Goal: Information Seeking & Learning: Learn about a topic

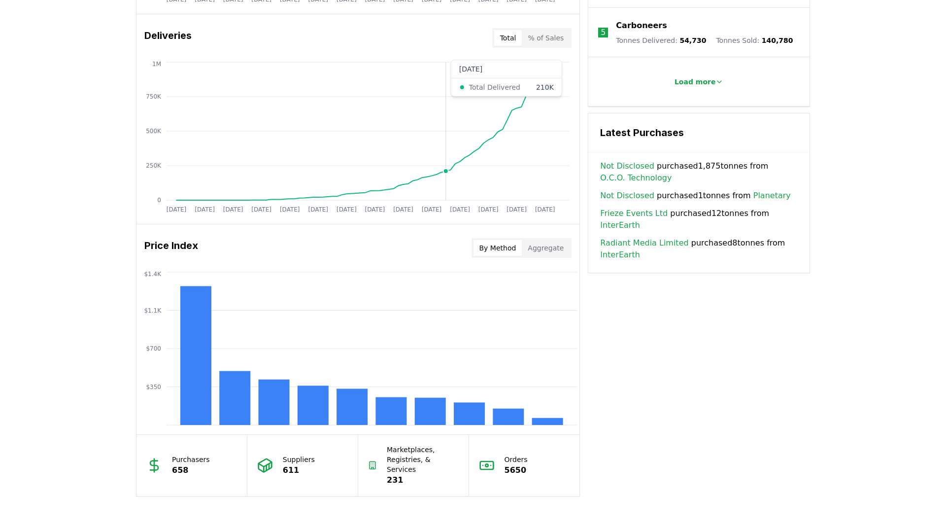
scroll to position [601, 0]
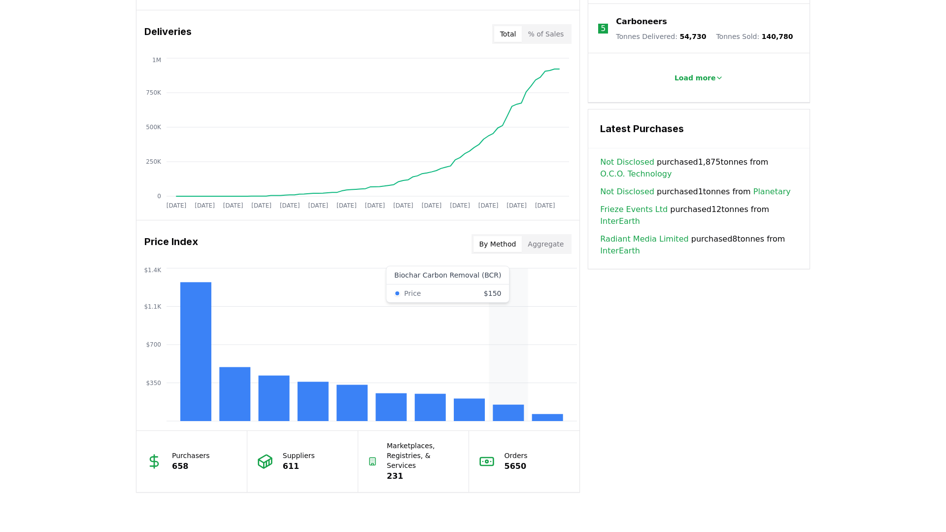
click at [494, 407] on rect at bounding box center [508, 413] width 31 height 16
click at [505, 409] on rect at bounding box center [508, 413] width 31 height 16
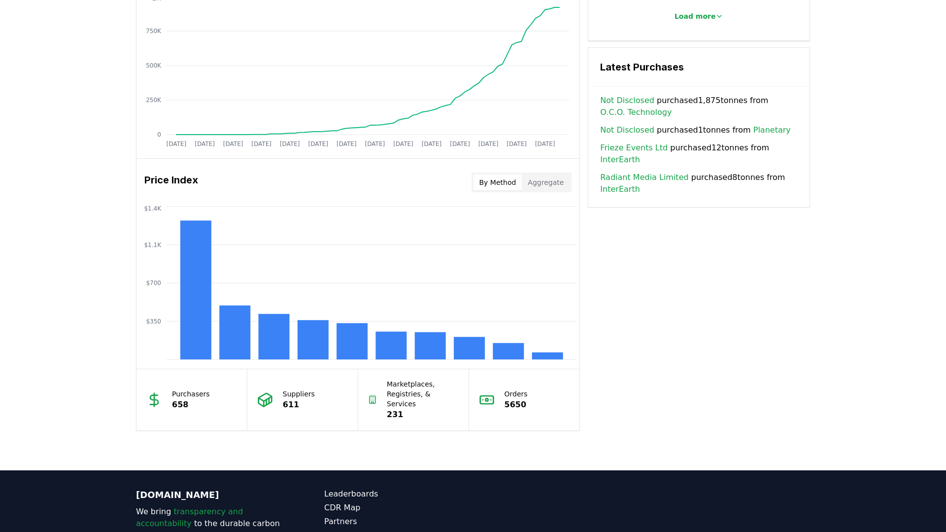
scroll to position [663, 0]
click at [543, 187] on button "Aggregate" at bounding box center [546, 183] width 48 height 16
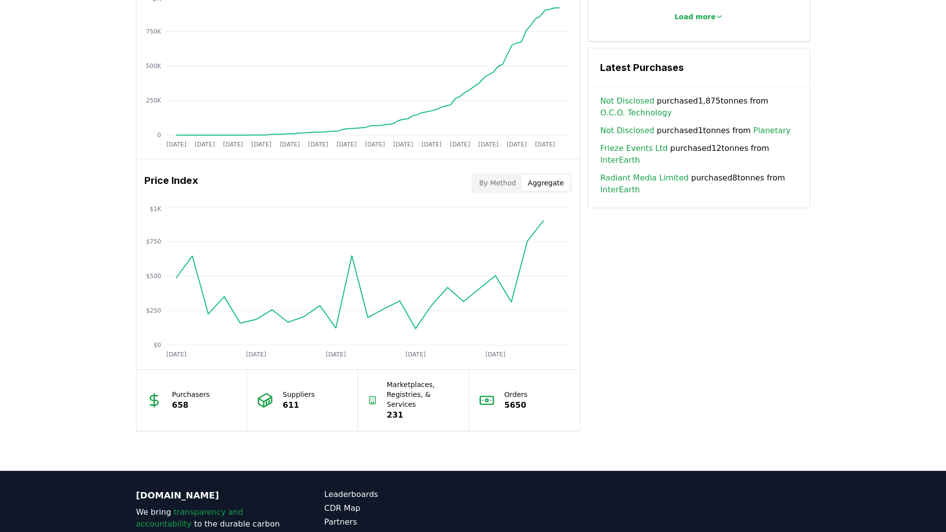
click at [514, 183] on button "By Method" at bounding box center [498, 183] width 49 height 16
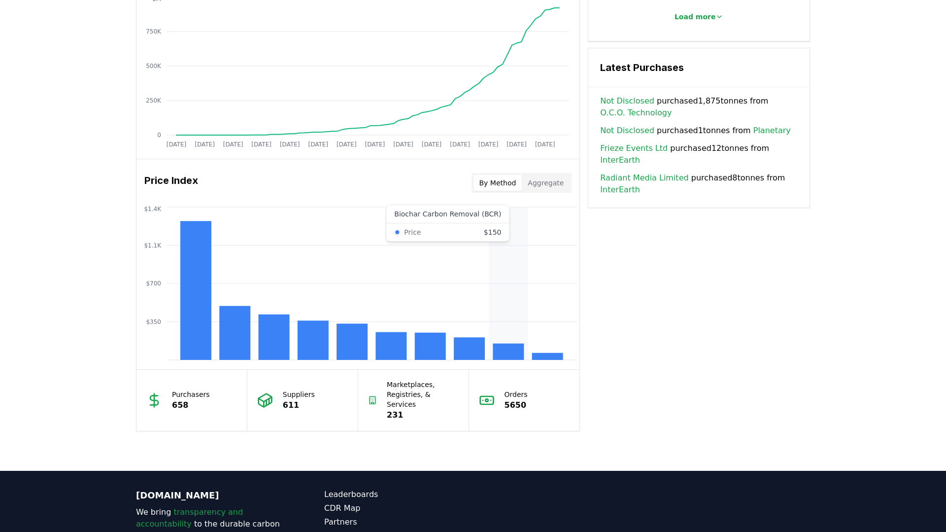
click at [499, 349] on rect at bounding box center [508, 352] width 31 height 16
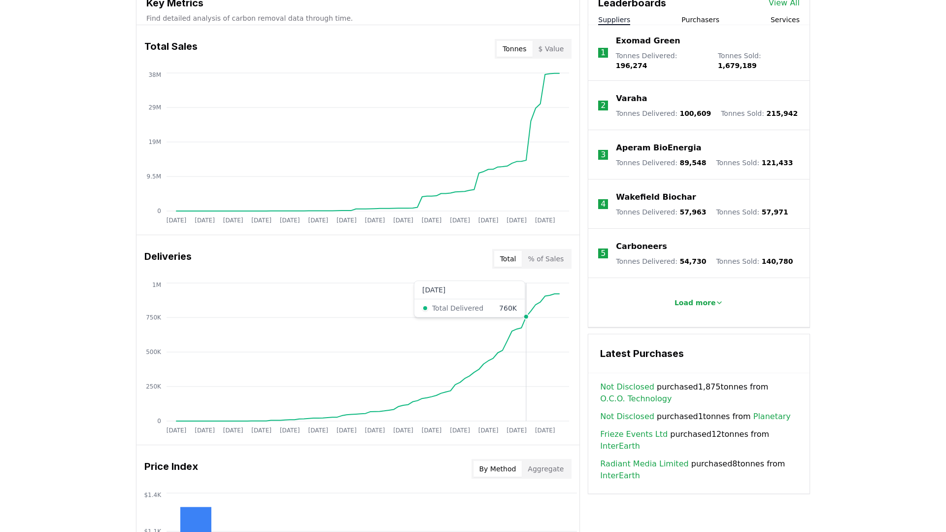
scroll to position [401, 0]
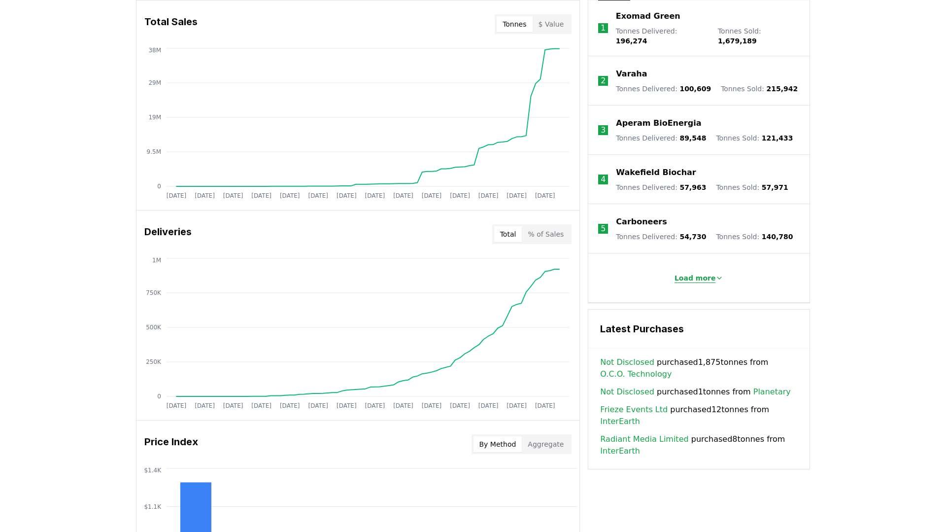
click at [710, 273] on p "Load more" at bounding box center [695, 278] width 41 height 10
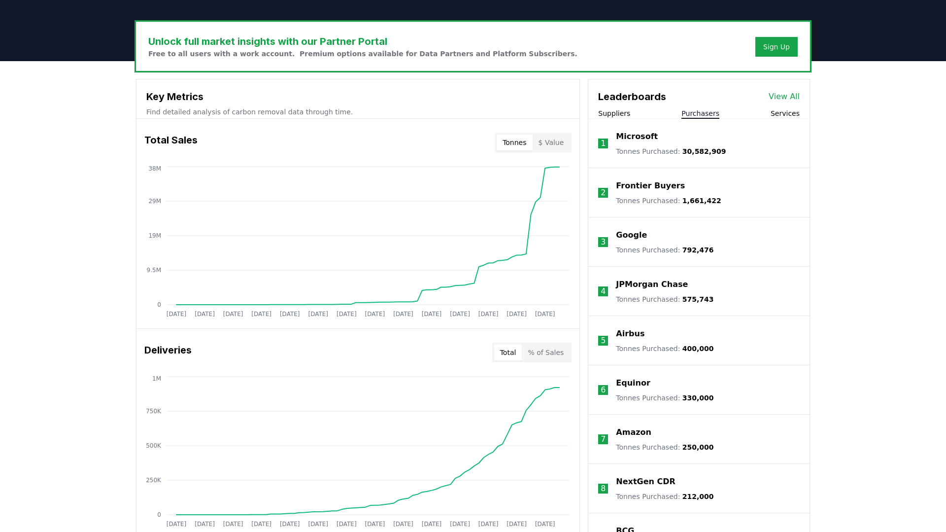
scroll to position [280, 0]
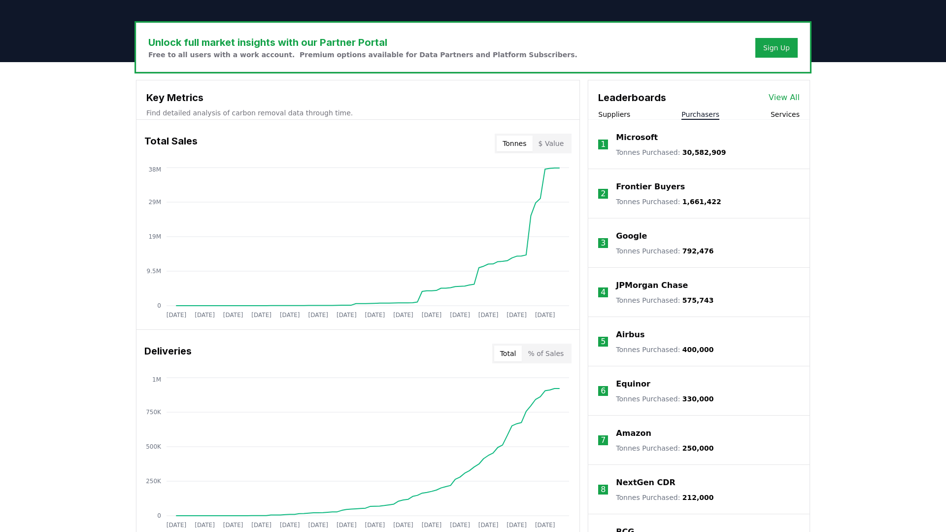
click at [693, 111] on button "Purchasers" at bounding box center [701, 114] width 38 height 10
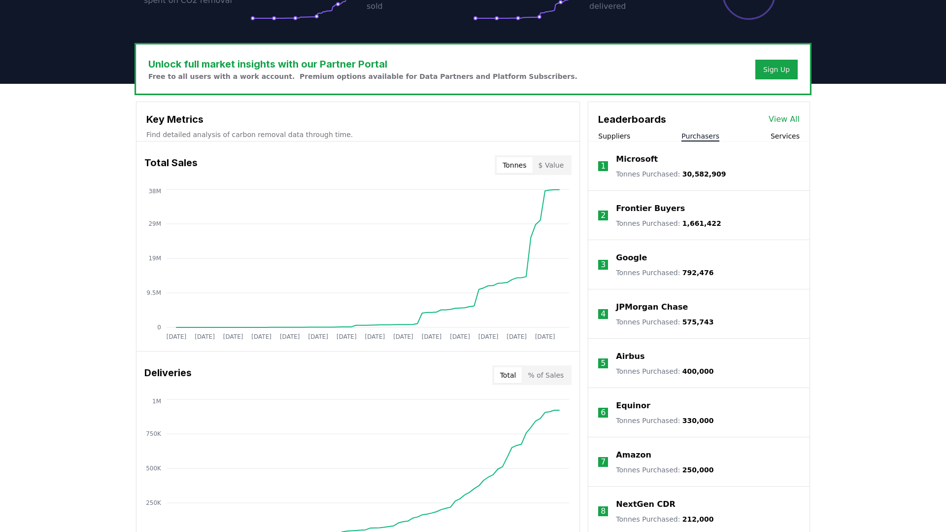
scroll to position [259, 0]
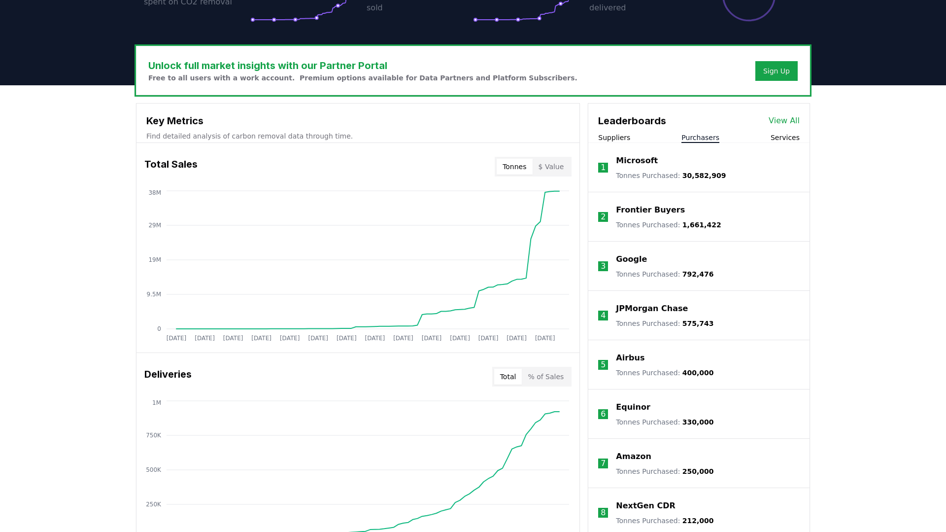
click at [616, 137] on button "Suppliers" at bounding box center [614, 138] width 32 height 10
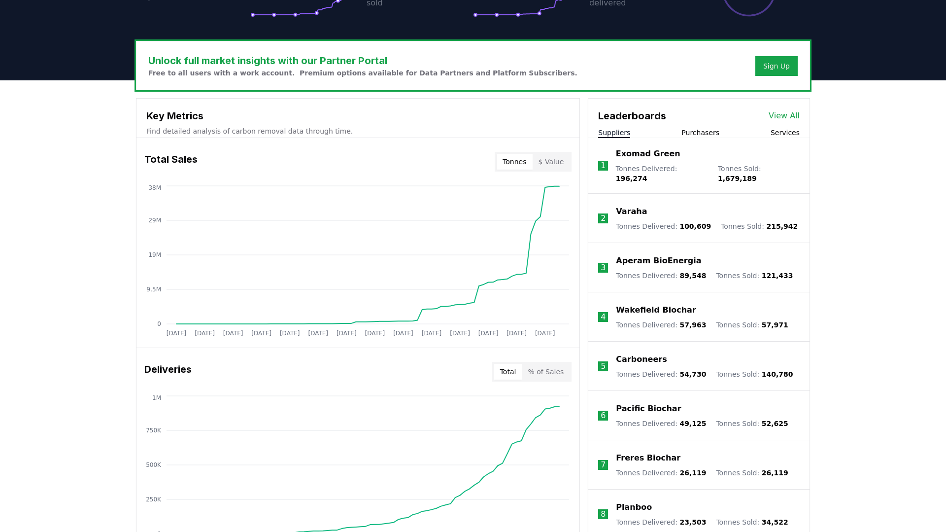
scroll to position [266, 0]
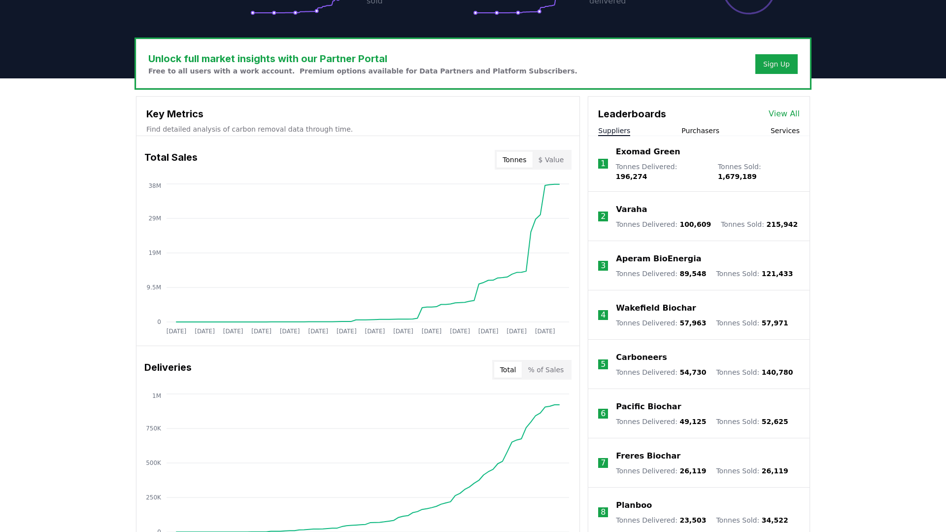
click at [693, 132] on button "Purchasers" at bounding box center [701, 131] width 38 height 10
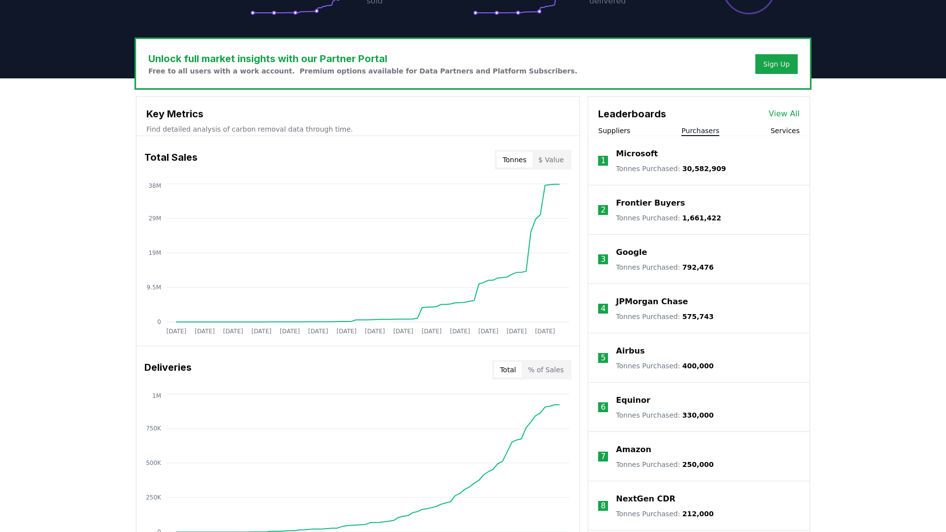
click at [779, 132] on button "Services" at bounding box center [785, 131] width 29 height 10
click at [719, 132] on div "Suppliers Purchasers Services" at bounding box center [699, 131] width 221 height 10
click at [697, 133] on button "Purchasers" at bounding box center [701, 131] width 38 height 10
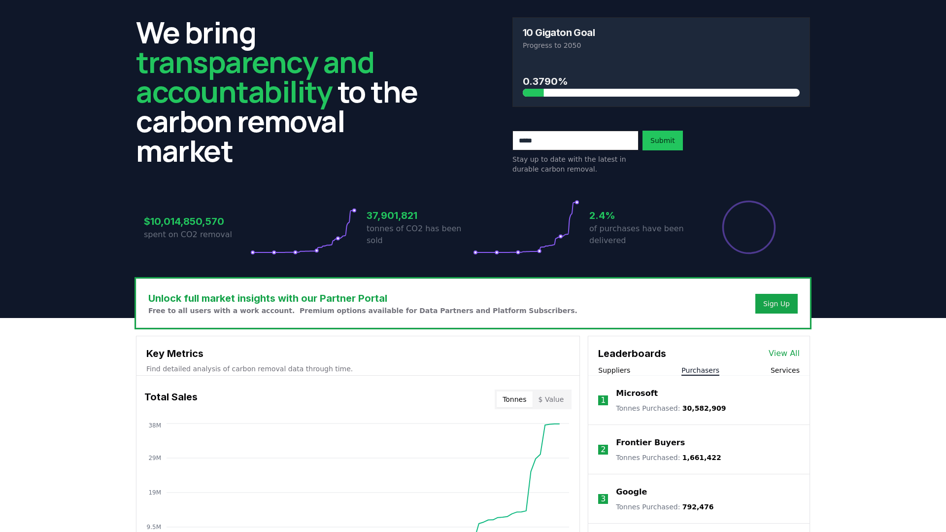
scroll to position [33, 0]
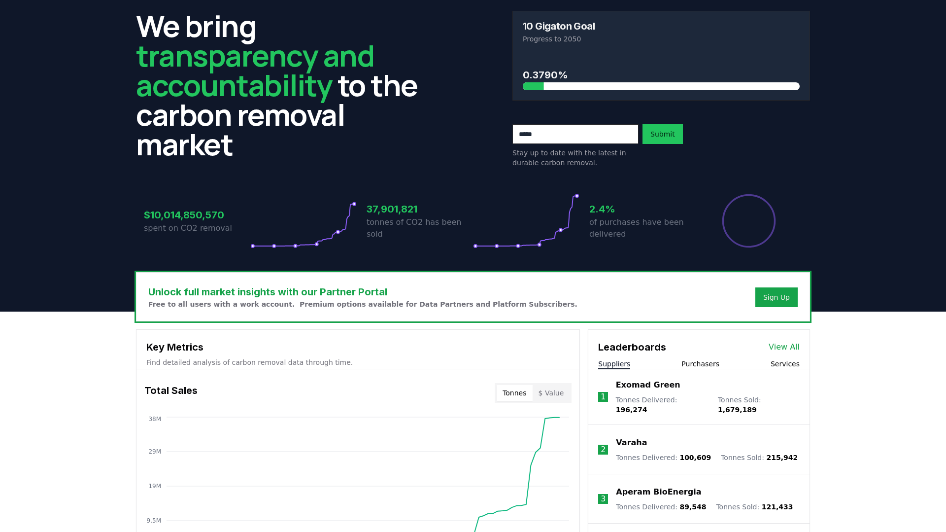
click at [617, 365] on button "Suppliers" at bounding box center [614, 364] width 32 height 10
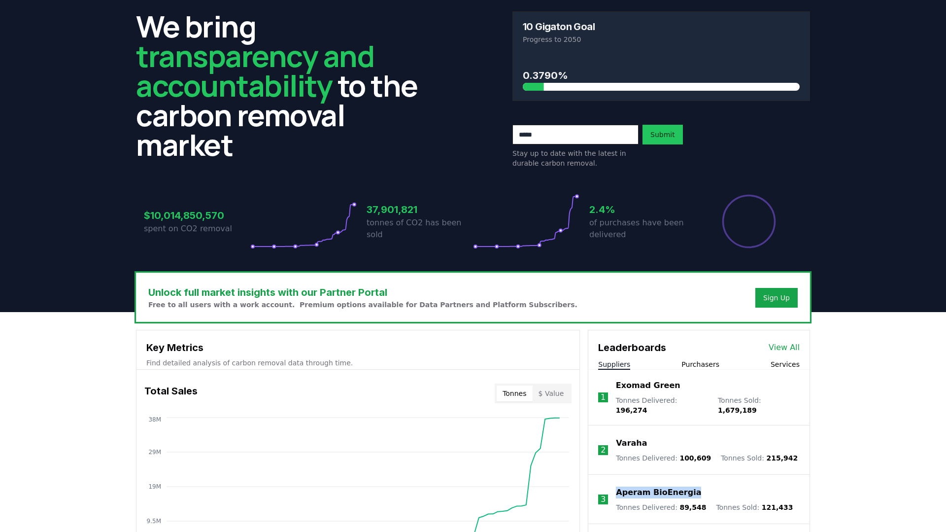
scroll to position [32, 0]
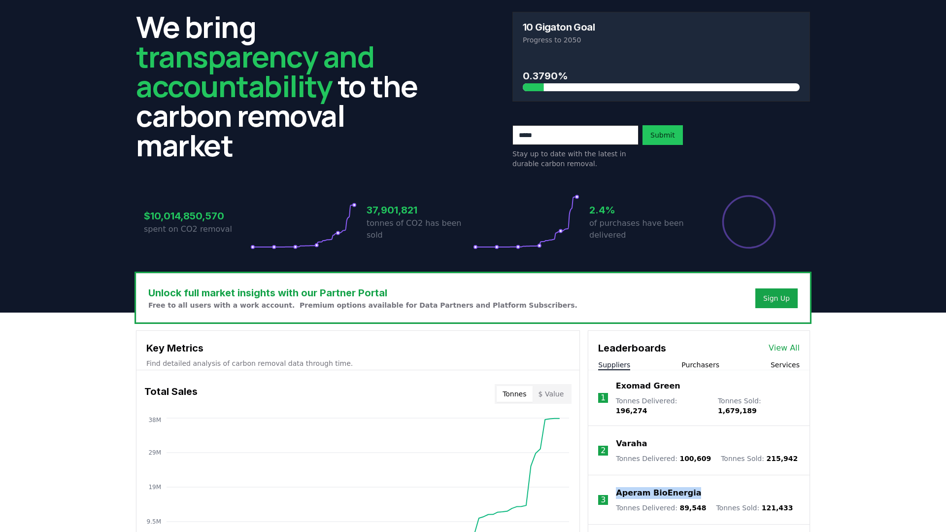
click at [693, 361] on button "Purchasers" at bounding box center [701, 365] width 38 height 10
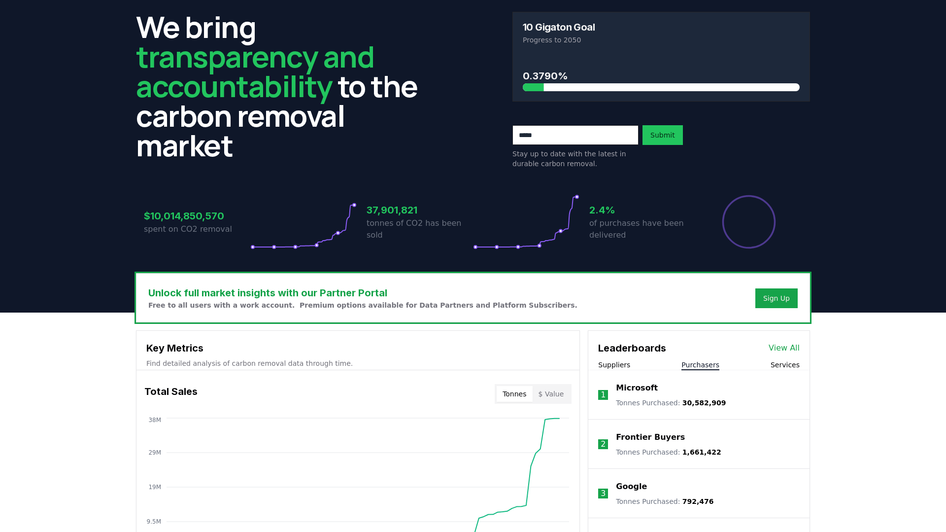
click at [691, 364] on button "Purchasers" at bounding box center [701, 365] width 38 height 10
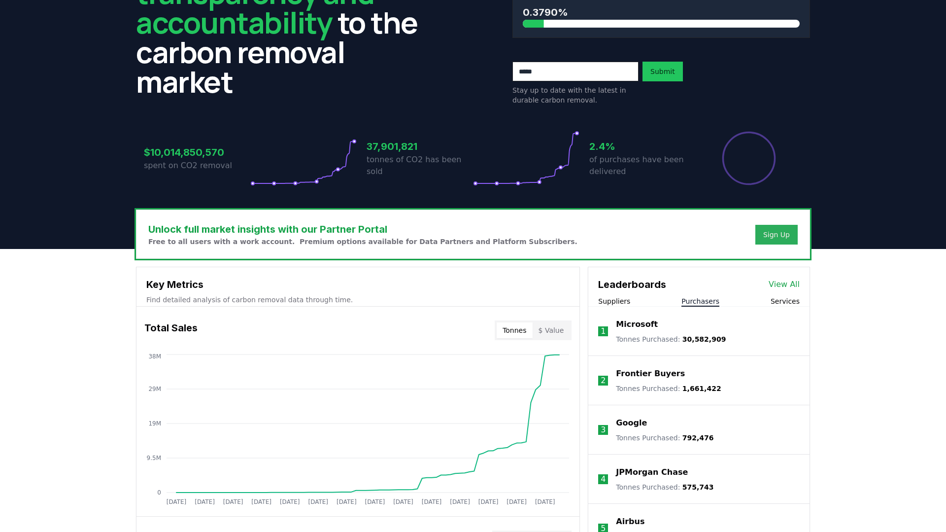
scroll to position [0, 0]
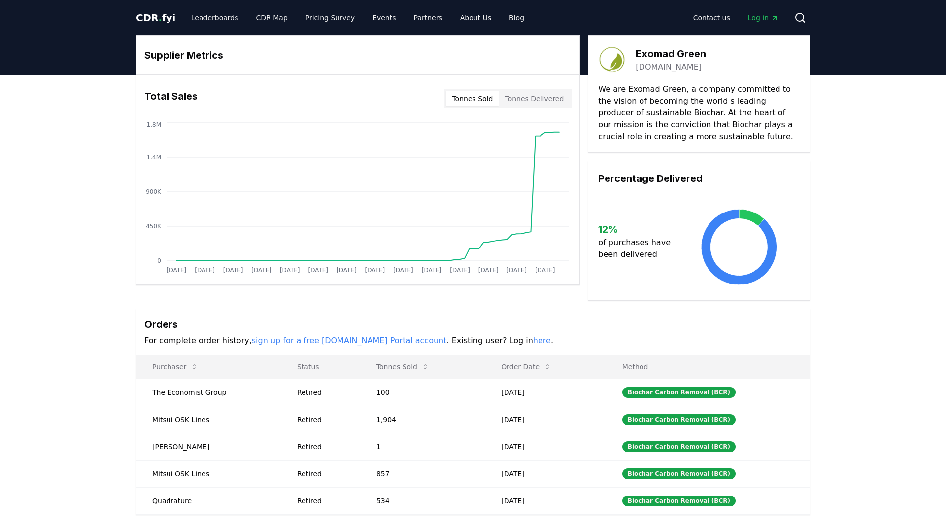
scroll to position [0, 0]
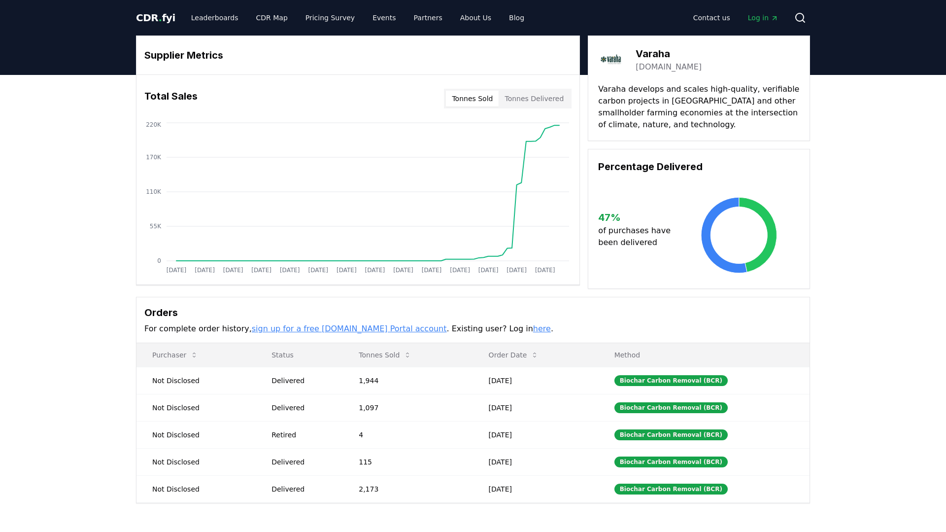
click at [657, 68] on link "varaha.earth" at bounding box center [669, 67] width 66 height 12
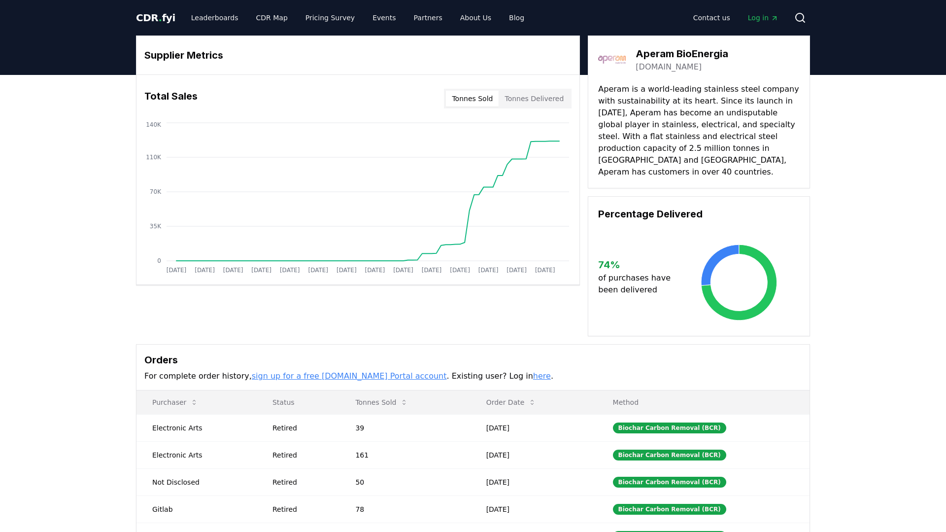
click at [664, 68] on link "[DOMAIN_NAME]" at bounding box center [669, 67] width 66 height 12
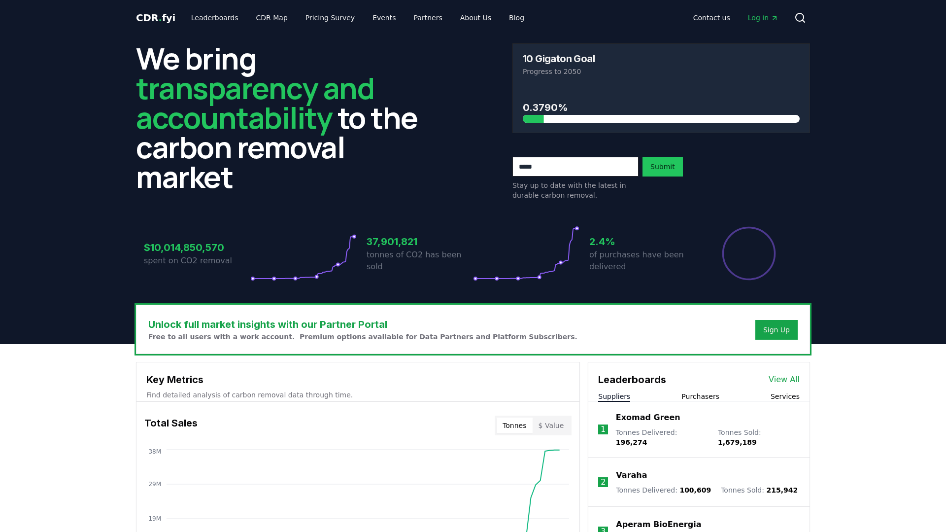
click at [763, 19] on span "Log in" at bounding box center [763, 18] width 31 height 10
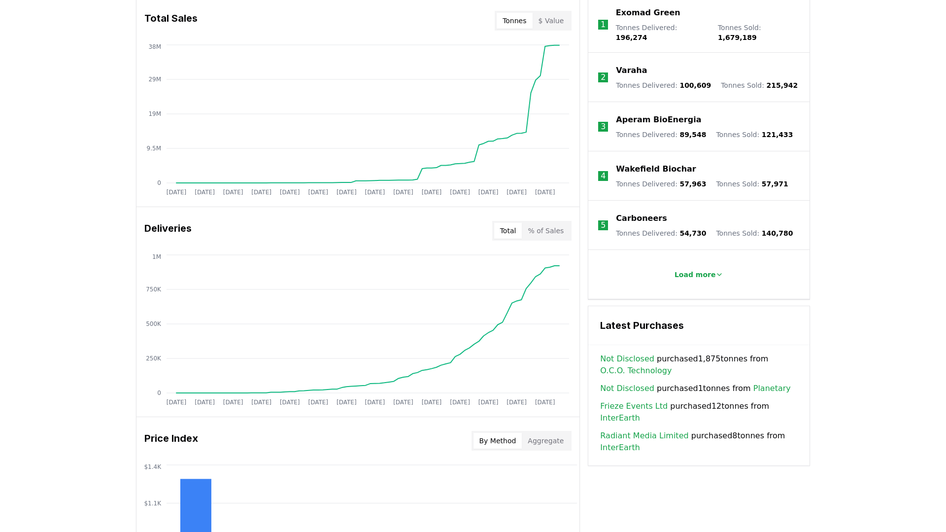
scroll to position [407, 0]
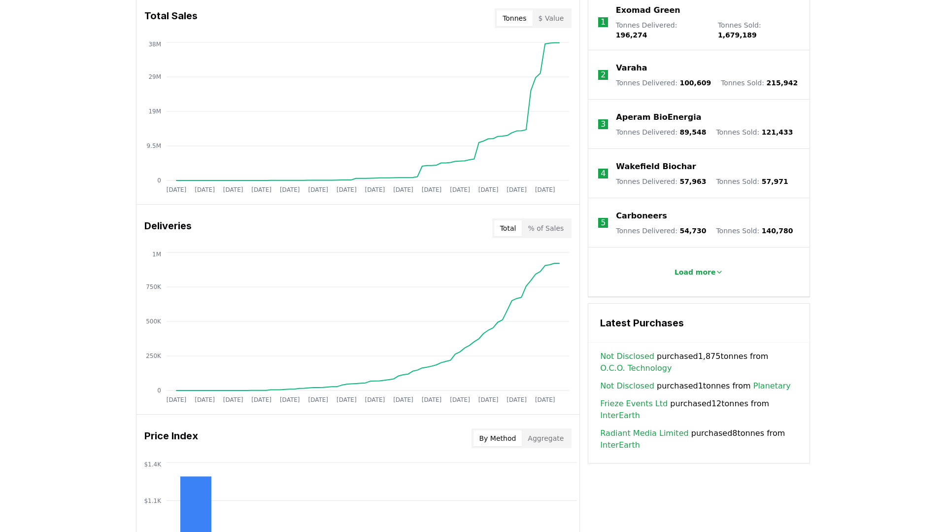
click at [548, 225] on button "% of Sales" at bounding box center [546, 228] width 48 height 16
click at [509, 226] on button "Total" at bounding box center [508, 228] width 28 height 16
click at [556, 227] on button "% of Sales" at bounding box center [546, 228] width 48 height 16
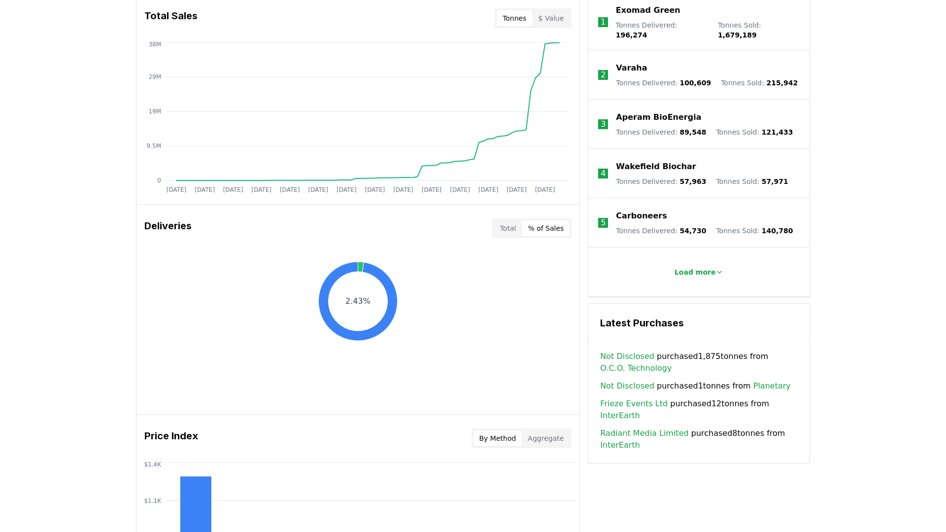
click at [506, 229] on button "Total" at bounding box center [508, 228] width 28 height 16
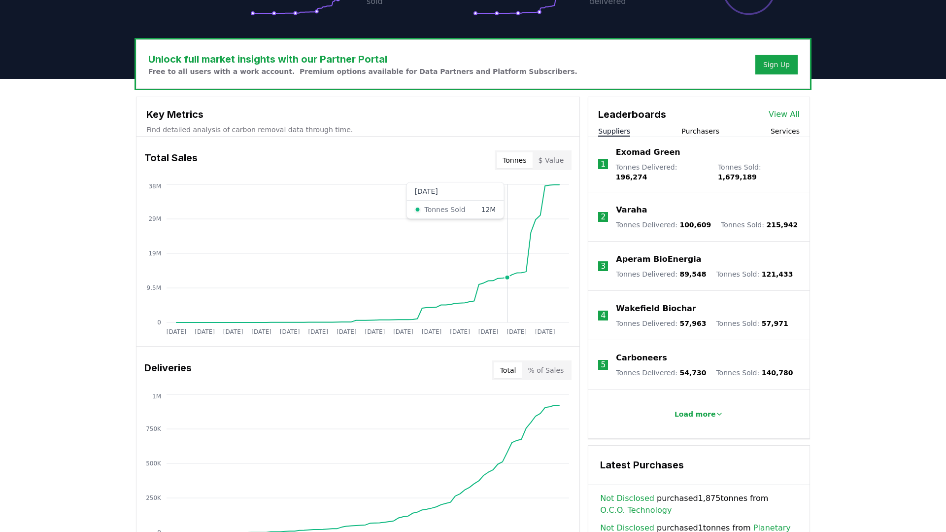
scroll to position [205, 0]
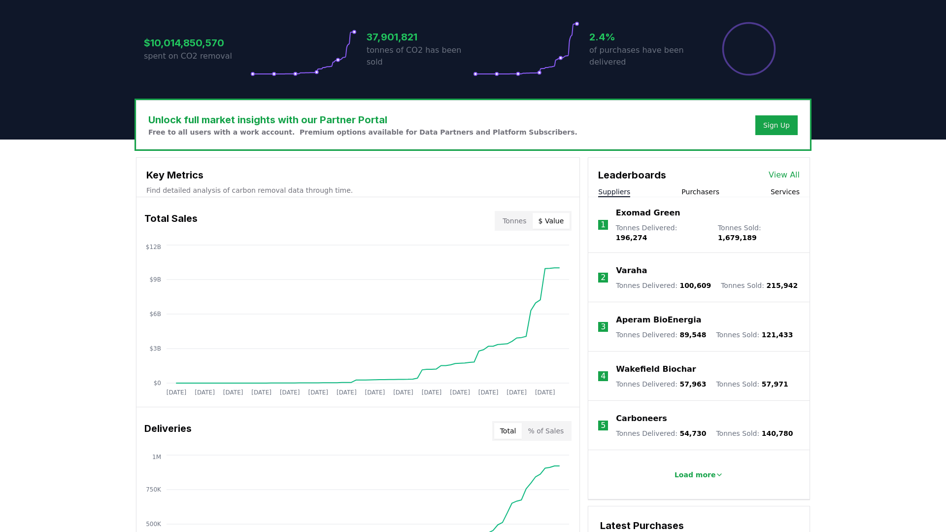
click at [562, 223] on button "$ Value" at bounding box center [551, 221] width 37 height 16
click at [512, 223] on button "Tonnes" at bounding box center [514, 221] width 35 height 16
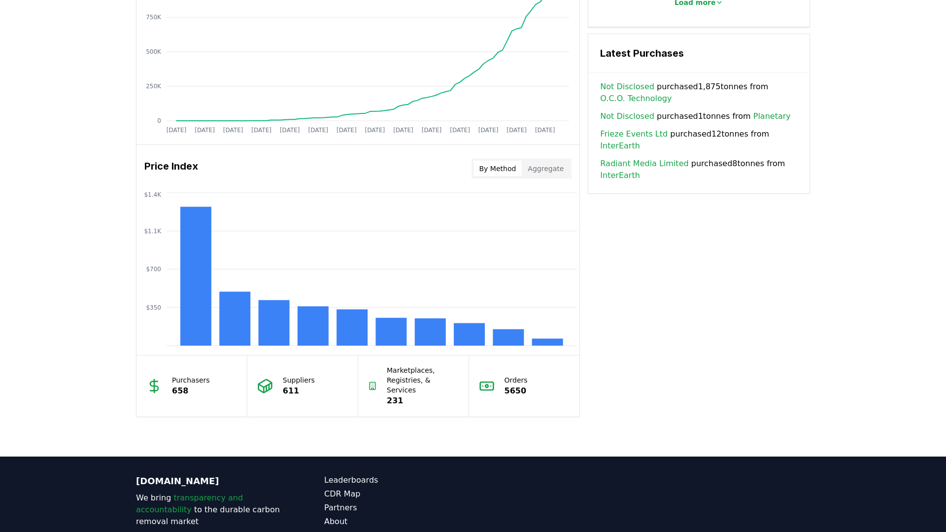
scroll to position [749, 0]
